Goal: Contribute content: Add original content to the website for others to see

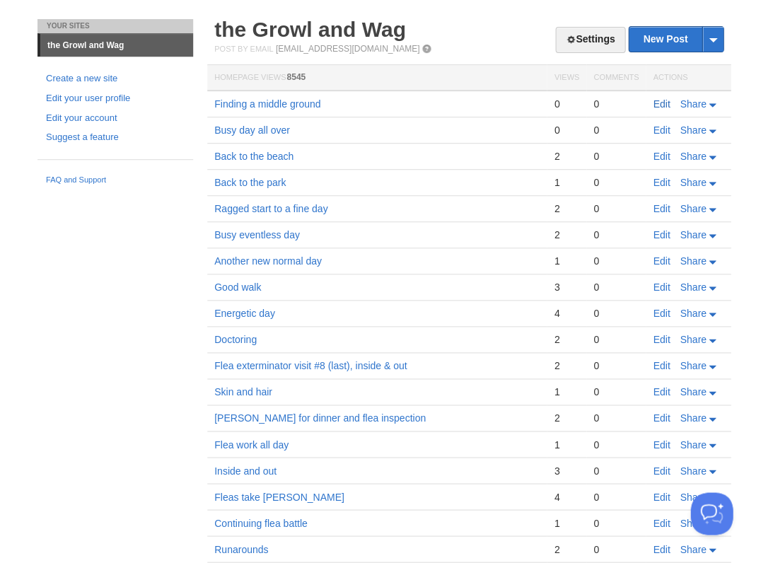
click at [657, 98] on link "Edit" at bounding box center [661, 103] width 17 height 11
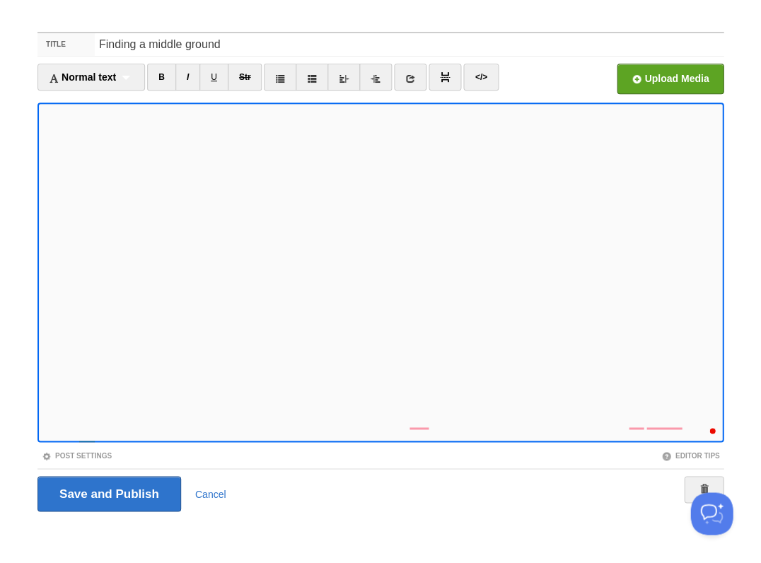
scroll to position [476, 0]
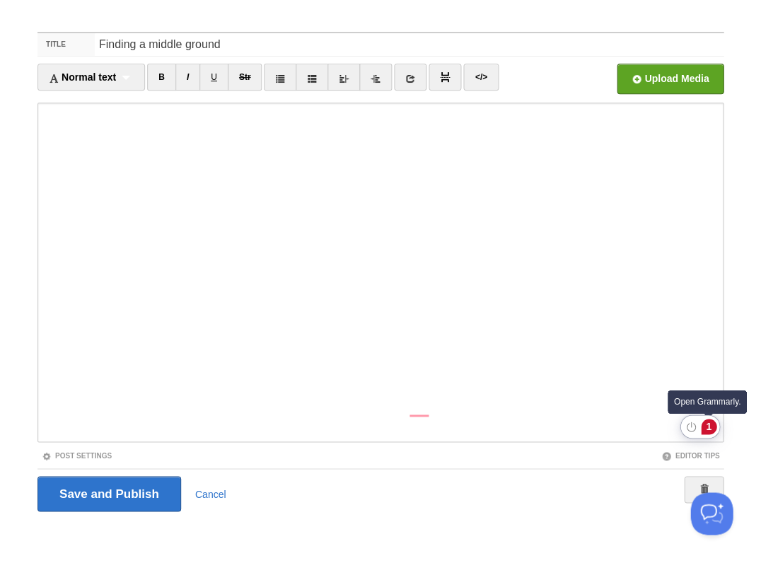
click at [709, 424] on div "1" at bounding box center [709, 427] width 16 height 16
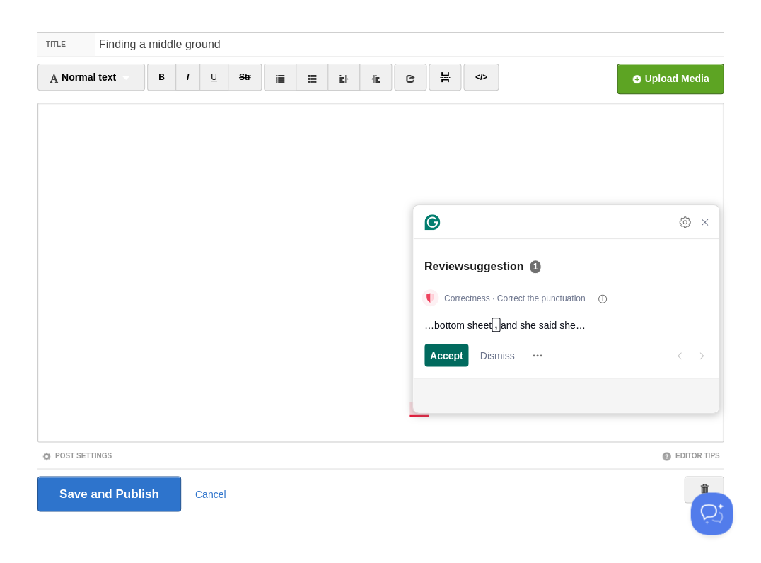
click at [444, 354] on span "Accept" at bounding box center [446, 355] width 33 height 15
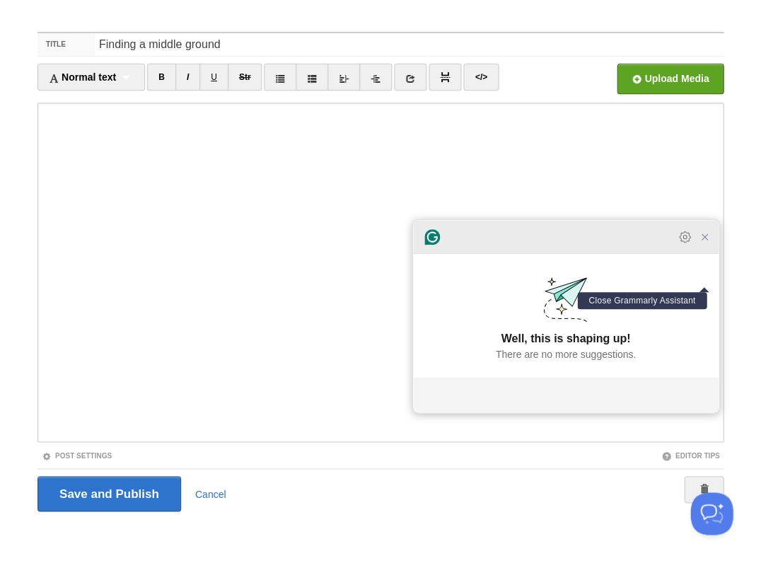
click at [704, 243] on icon "Close Grammarly Assistant" at bounding box center [704, 236] width 11 height 11
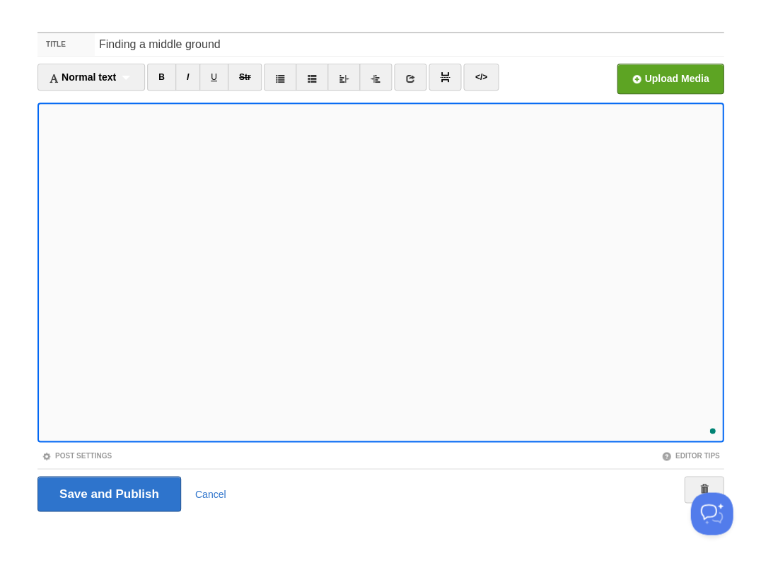
scroll to position [504, 0]
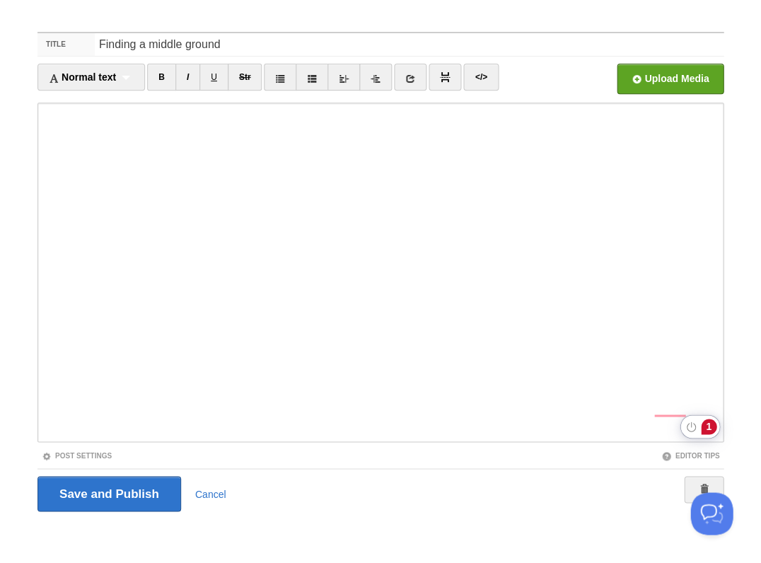
click at [707, 427] on div "1" at bounding box center [709, 427] width 16 height 16
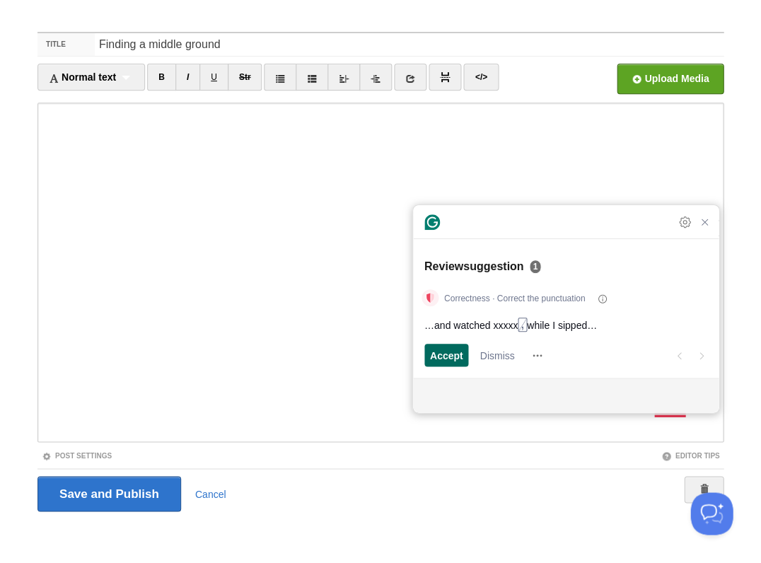
click at [450, 359] on span "Accept" at bounding box center [446, 355] width 33 height 15
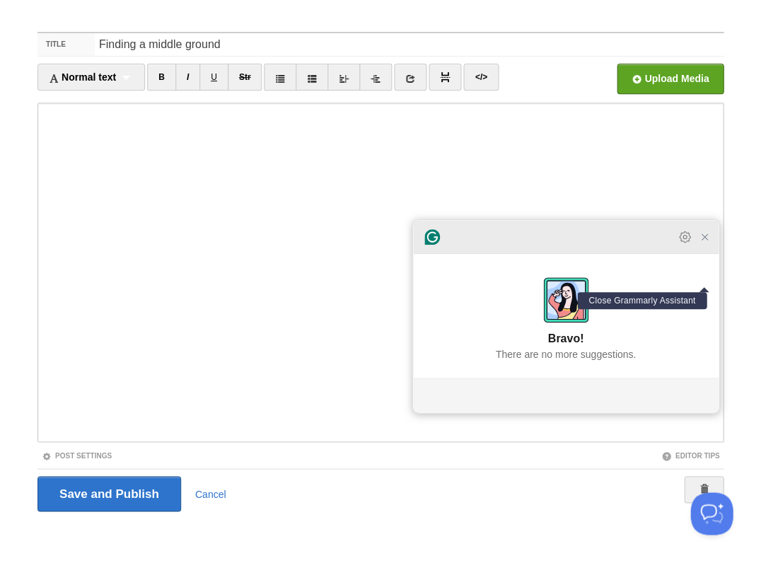
click at [705, 243] on icon "Close Grammarly Assistant" at bounding box center [704, 236] width 11 height 11
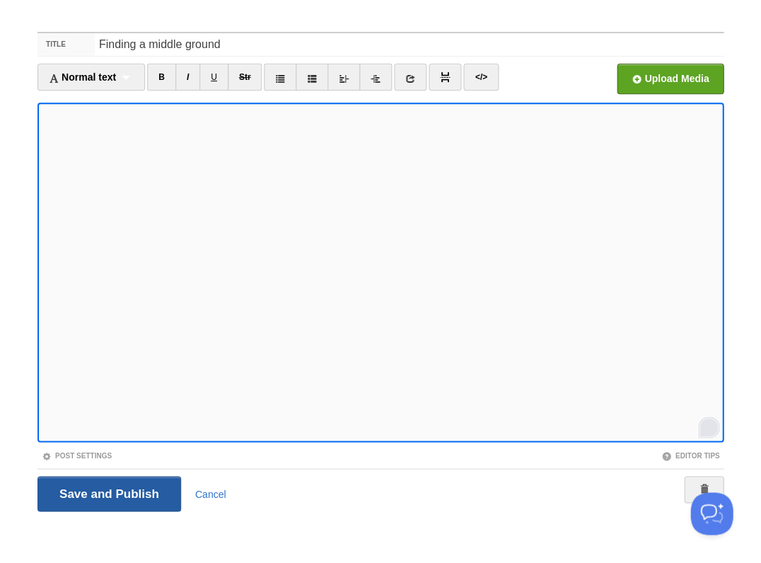
click at [108, 492] on input "Save and Publish" at bounding box center [109, 493] width 144 height 35
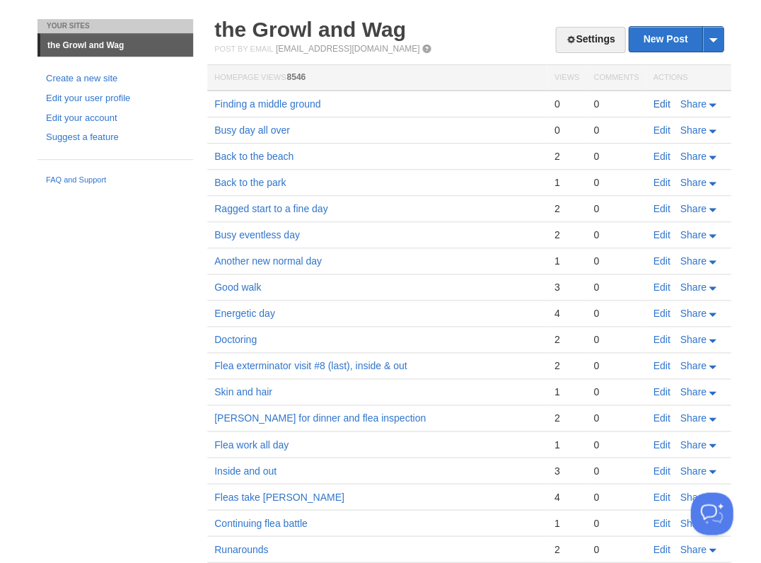
click at [657, 98] on link "Edit" at bounding box center [661, 103] width 17 height 11
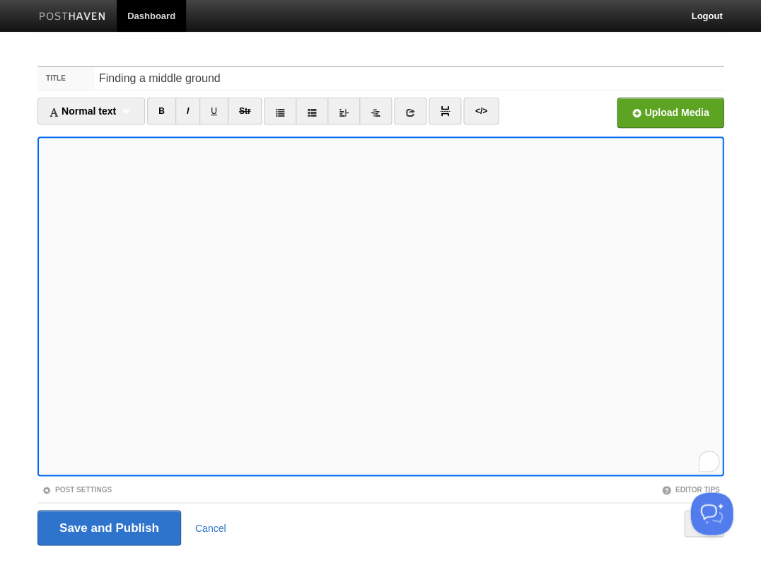
scroll to position [34, 0]
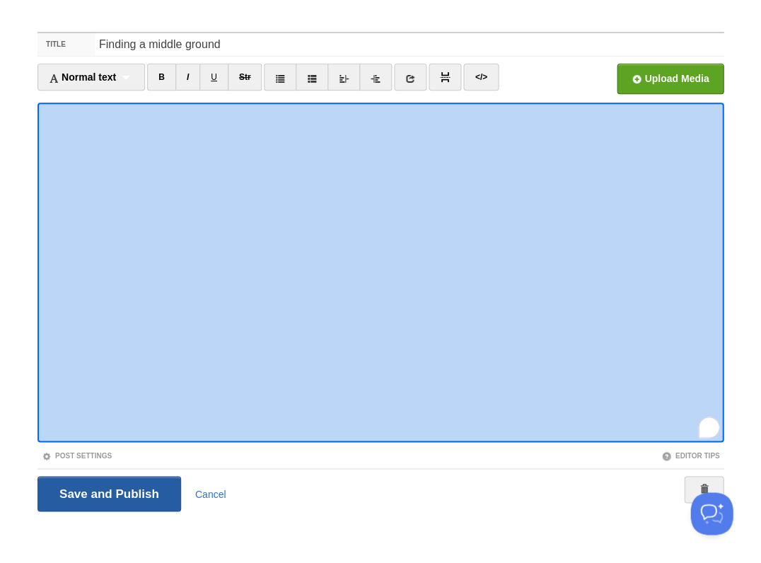
click at [108, 492] on input "Save and Publish" at bounding box center [109, 493] width 144 height 35
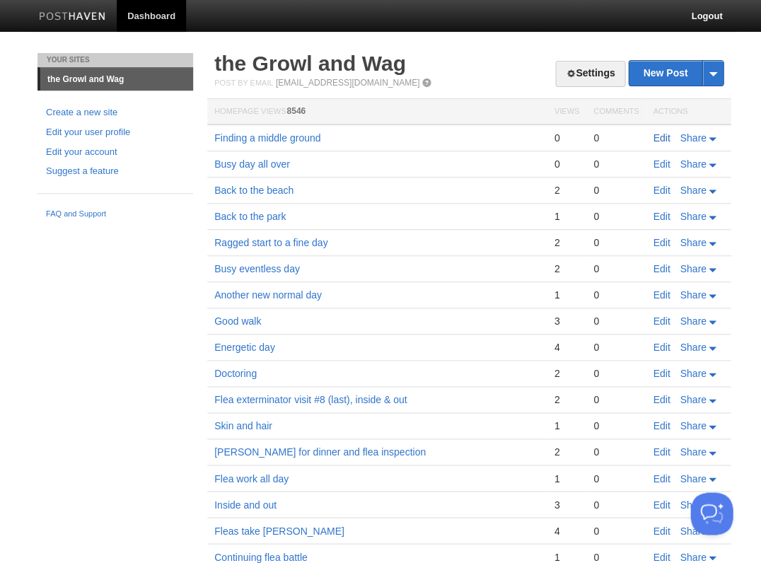
click at [659, 136] on link "Edit" at bounding box center [661, 137] width 17 height 11
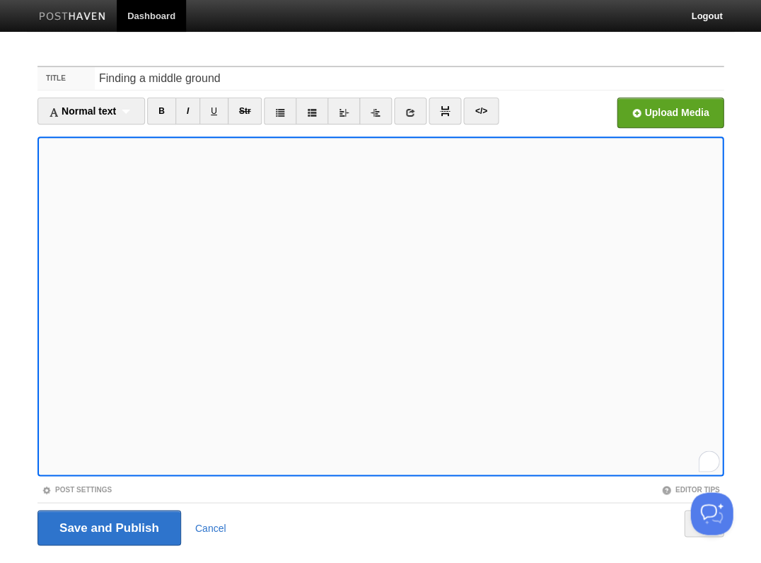
scroll to position [34, 0]
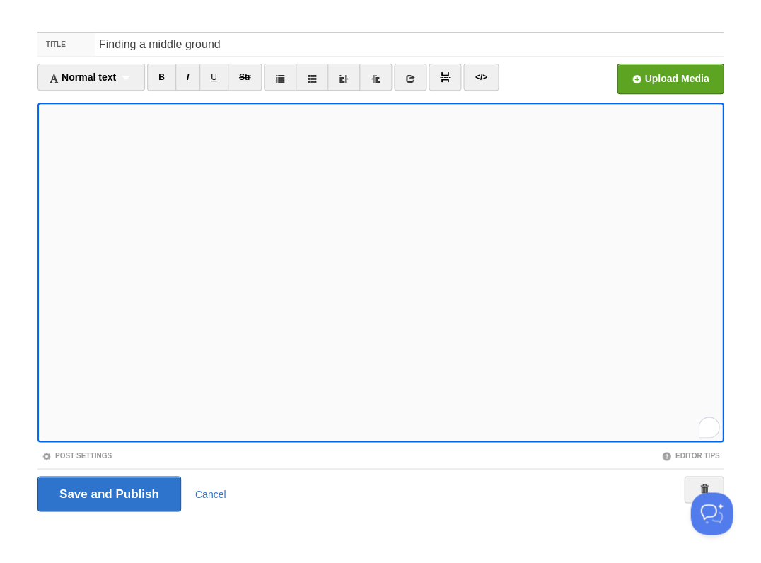
scroll to position [572, 0]
click at [108, 492] on input "Save and Publish" at bounding box center [109, 493] width 144 height 35
